Goal: Task Accomplishment & Management: Manage account settings

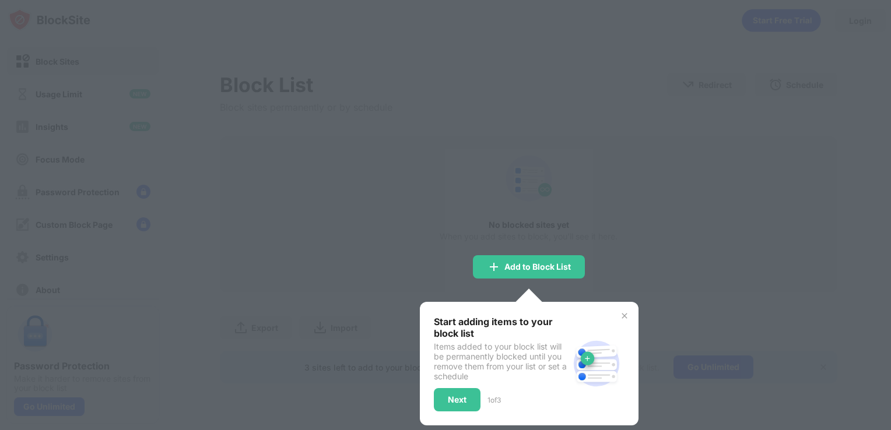
click at [444, 189] on div at bounding box center [445, 215] width 891 height 430
click at [402, 215] on div at bounding box center [445, 215] width 891 height 430
click at [460, 405] on div "Next" at bounding box center [457, 399] width 47 height 23
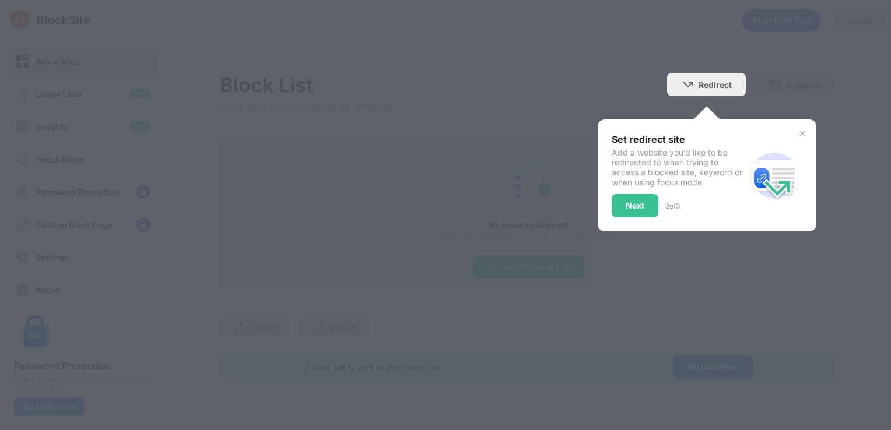
click at [606, 242] on div at bounding box center [445, 215] width 891 height 430
click at [648, 216] on div "Next" at bounding box center [635, 205] width 47 height 23
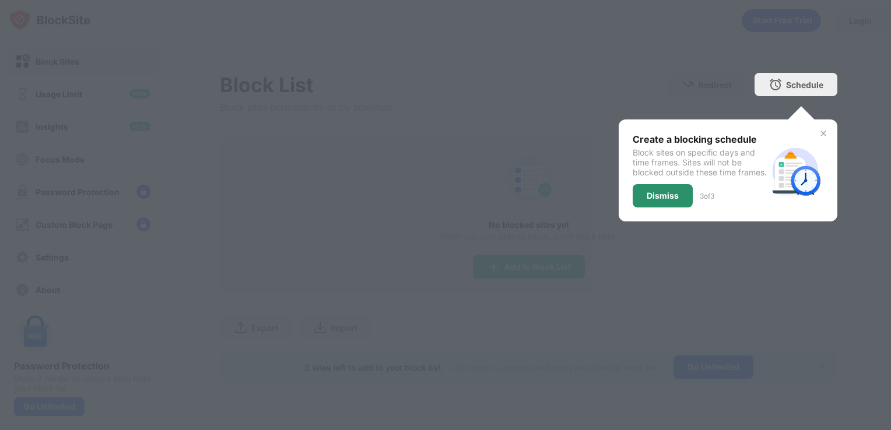
click at [672, 201] on div "Dismiss" at bounding box center [663, 195] width 32 height 9
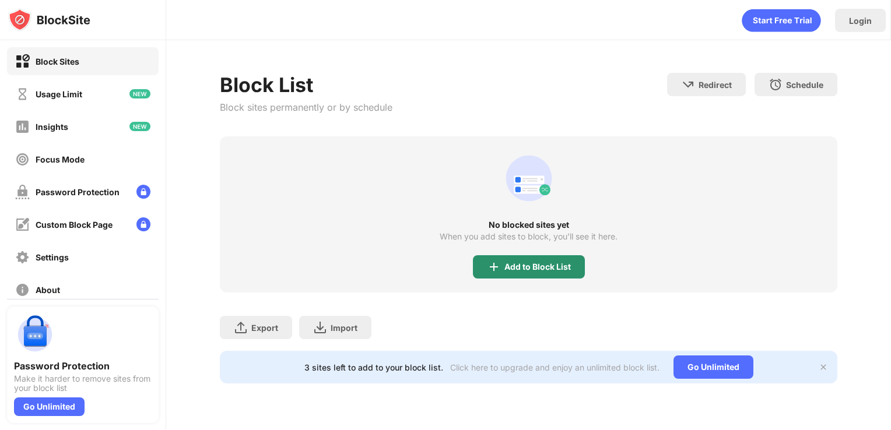
click at [524, 272] on div "Add to Block List" at bounding box center [529, 266] width 112 height 23
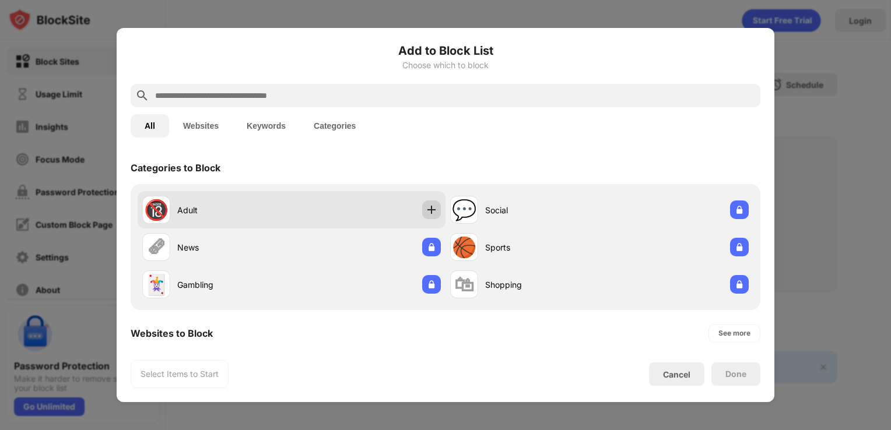
click at [424, 218] on div at bounding box center [431, 210] width 19 height 19
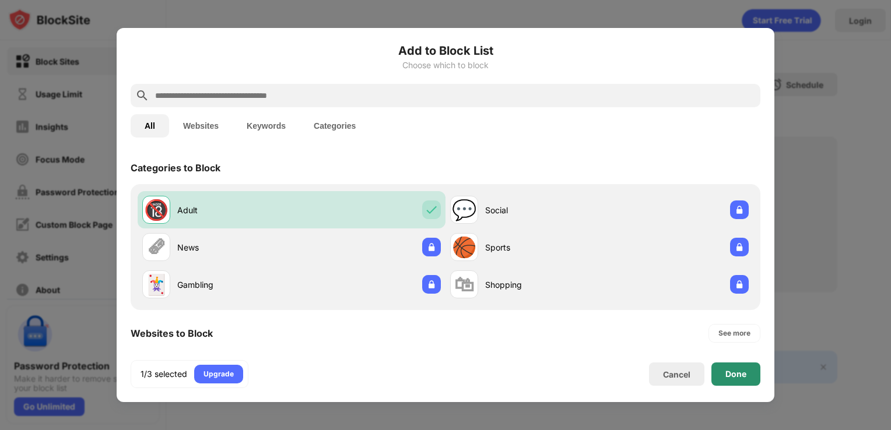
click at [728, 379] on div "Done" at bounding box center [735, 374] width 49 height 23
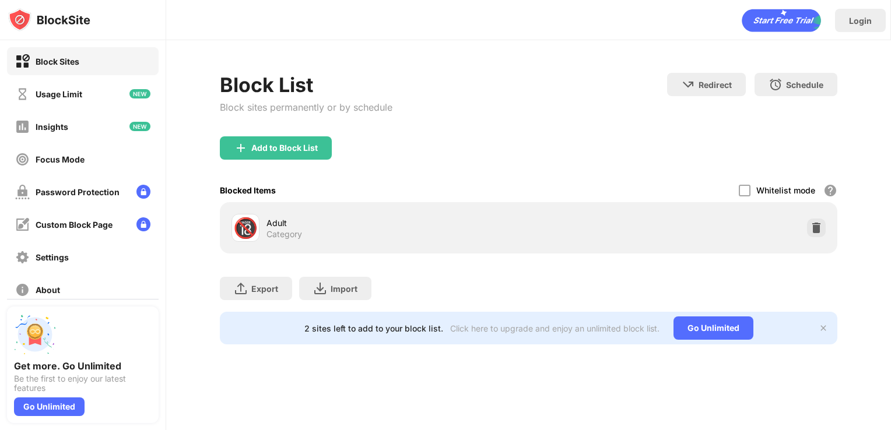
click at [392, 223] on div "Adult" at bounding box center [397, 223] width 262 height 12
click at [275, 153] on div "Add to Block List" at bounding box center [276, 147] width 112 height 23
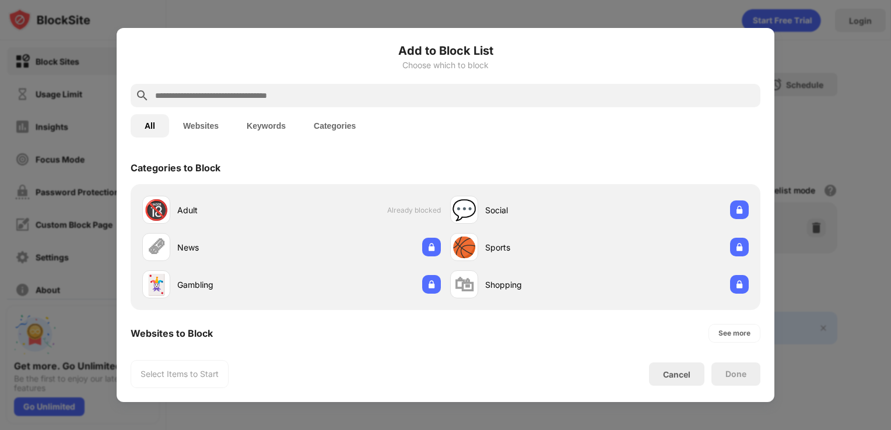
click at [205, 130] on button "Websites" at bounding box center [201, 125] width 64 height 23
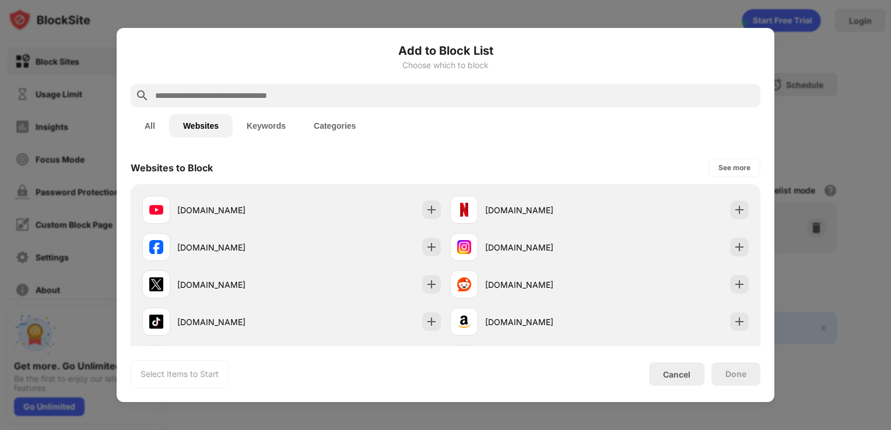
click at [248, 122] on button "Keywords" at bounding box center [266, 125] width 67 height 23
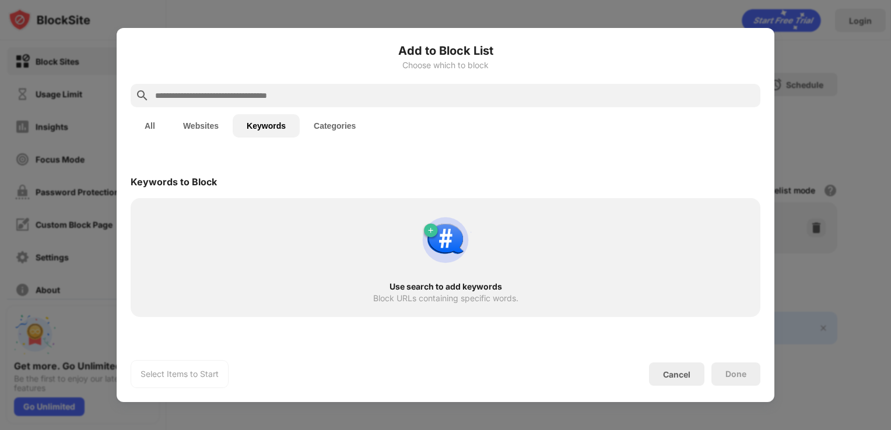
click at [342, 125] on button "Categories" at bounding box center [335, 125] width 70 height 23
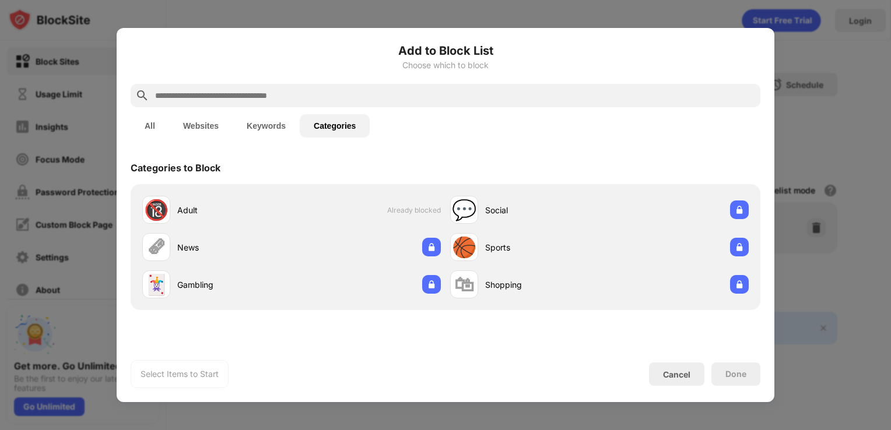
click at [276, 80] on div "Add to Block List Choose which to block" at bounding box center [446, 63] width 630 height 42
click at [276, 101] on input "text" at bounding box center [455, 96] width 602 height 14
paste input "**********"
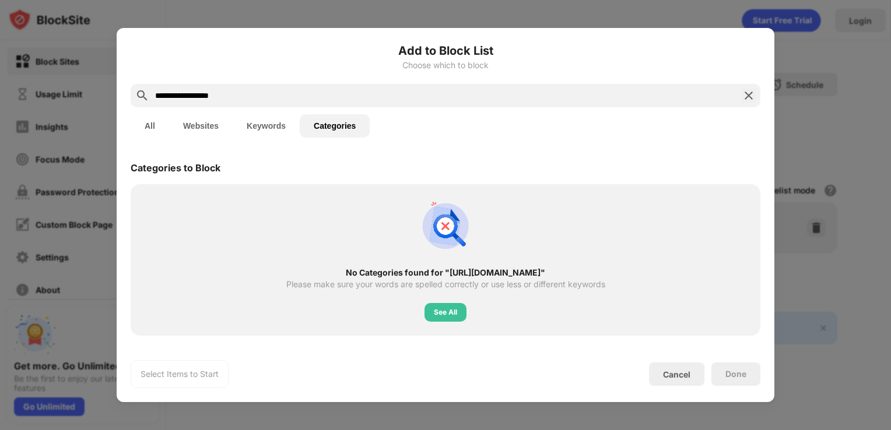
type input "**********"
click at [450, 321] on div "See All" at bounding box center [445, 312] width 42 height 19
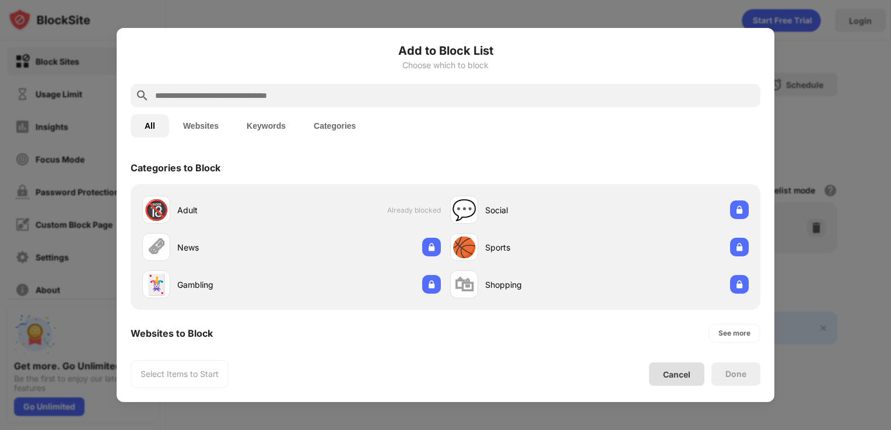
click at [674, 377] on div "Cancel" at bounding box center [676, 375] width 27 height 10
